Goal: Entertainment & Leisure: Consume media (video, audio)

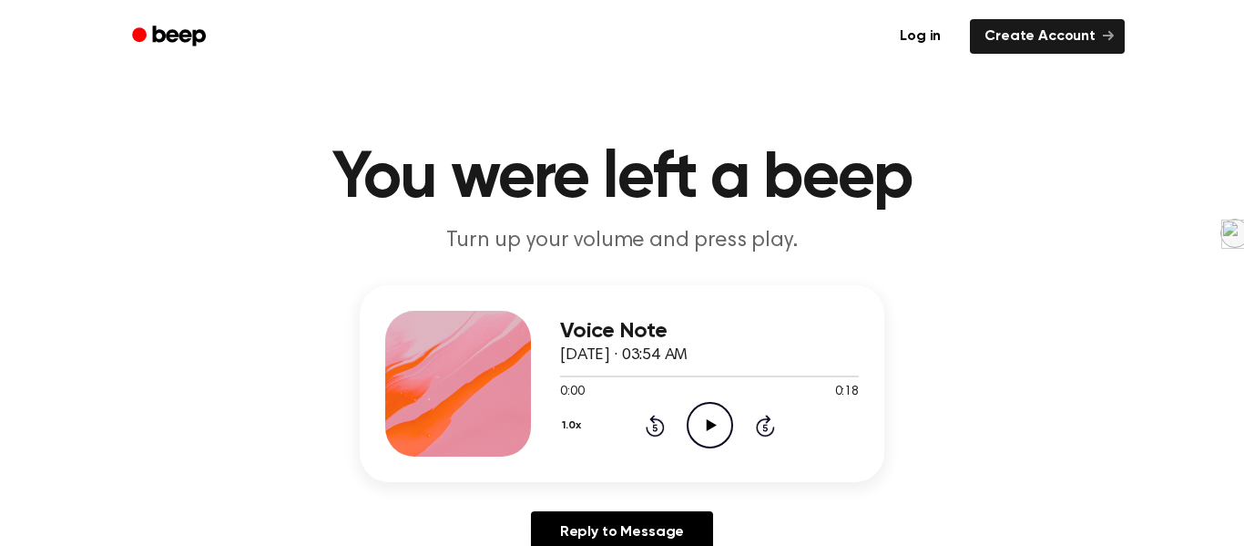
click at [712, 438] on icon "Play Audio" at bounding box center [710, 425] width 46 height 46
click at [724, 417] on icon "Play Audio" at bounding box center [710, 425] width 46 height 46
click at [693, 427] on icon "Play Audio" at bounding box center [710, 425] width 46 height 46
click at [728, 416] on icon "Play Audio" at bounding box center [710, 425] width 46 height 46
click at [728, 440] on icon "Play Audio" at bounding box center [710, 425] width 46 height 46
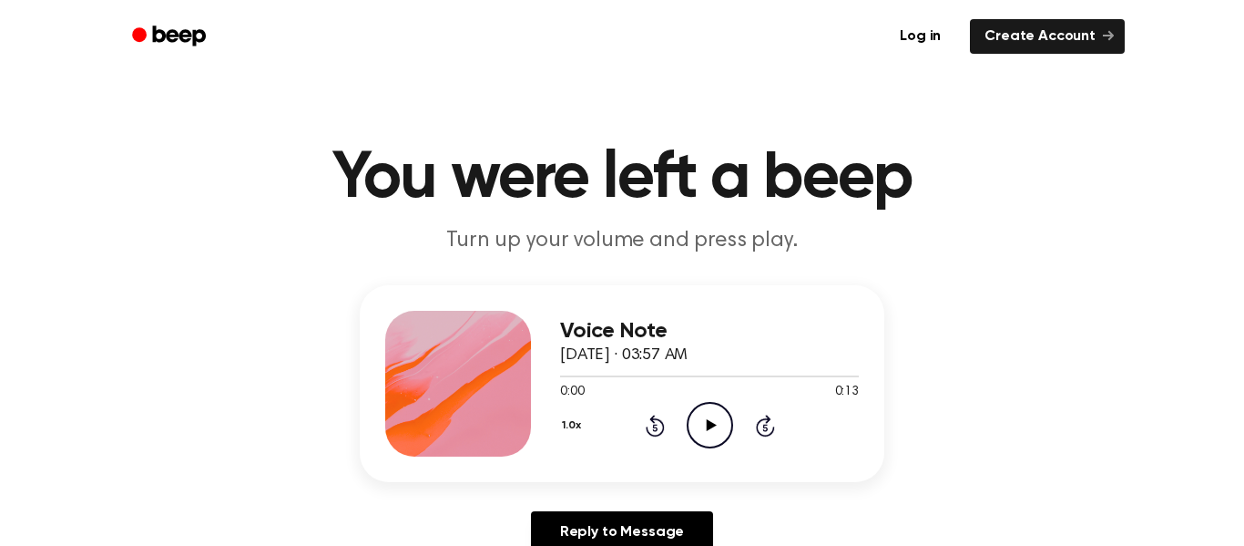
click at [713, 430] on icon "Play Audio" at bounding box center [710, 425] width 46 height 46
click at [711, 434] on icon "Play Audio" at bounding box center [710, 425] width 46 height 46
click at [694, 426] on icon "Play Audio" at bounding box center [710, 425] width 46 height 46
click at [704, 411] on icon "Play Audio" at bounding box center [710, 425] width 46 height 46
click at [711, 426] on icon at bounding box center [711, 425] width 10 height 12
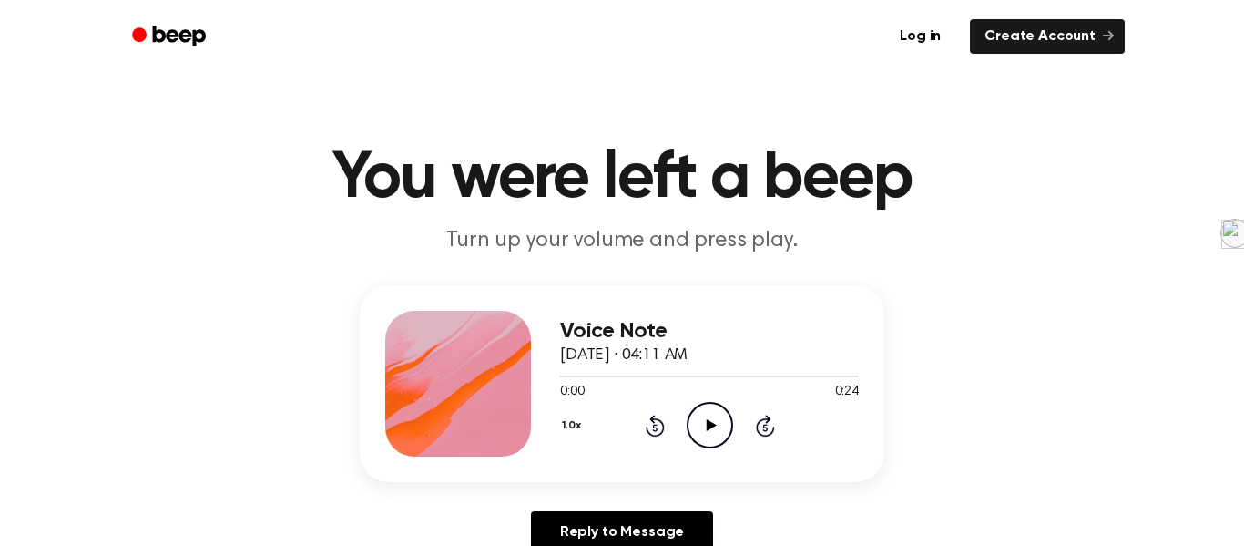
click at [728, 441] on icon "Play Audio" at bounding box center [710, 425] width 46 height 46
click at [676, 403] on div "1.0x Rewind 5 seconds Play Audio Skip 5 seconds" at bounding box center [709, 425] width 299 height 46
click at [732, 424] on div "1.0x Rewind 5 seconds Play Audio Skip 5 seconds" at bounding box center [709, 425] width 299 height 46
click at [718, 424] on icon "Play Audio" at bounding box center [710, 425] width 46 height 46
